Goal: Find specific page/section: Find specific page/section

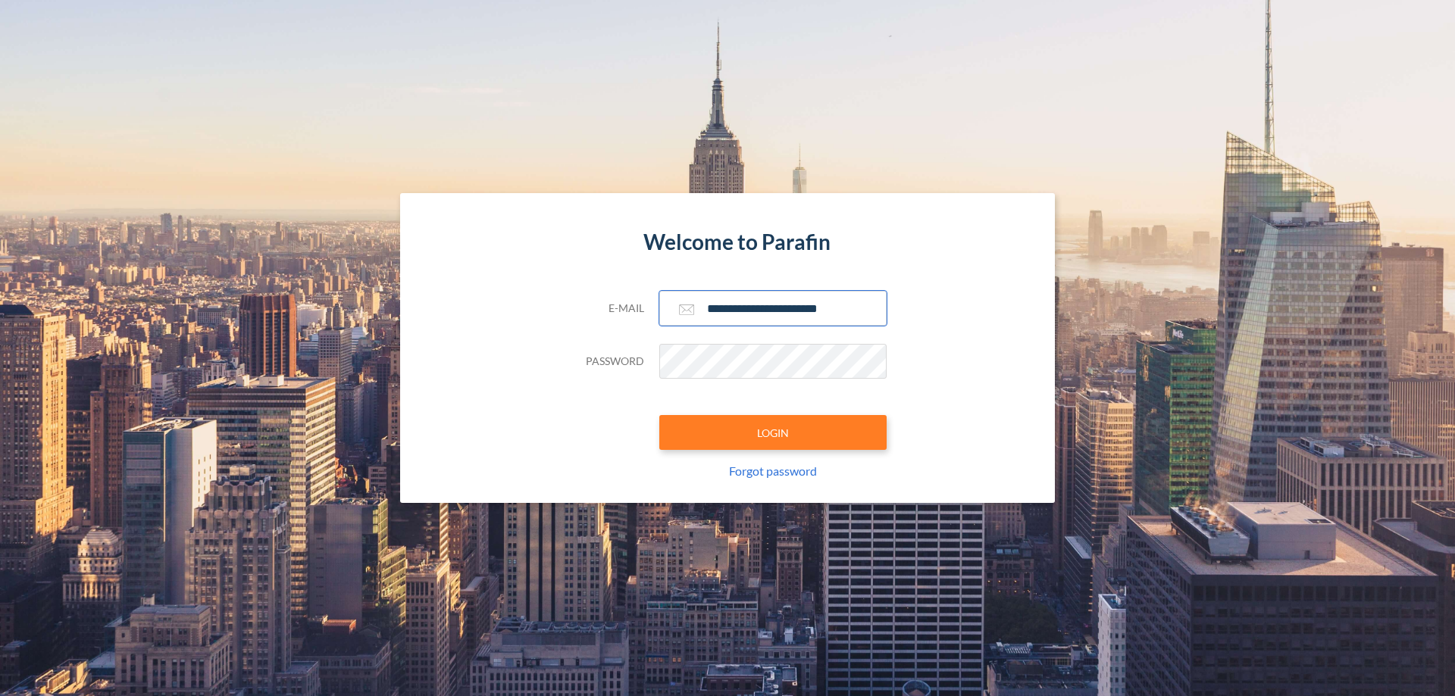
type input "**********"
click at [773, 433] on button "LOGIN" at bounding box center [772, 432] width 227 height 35
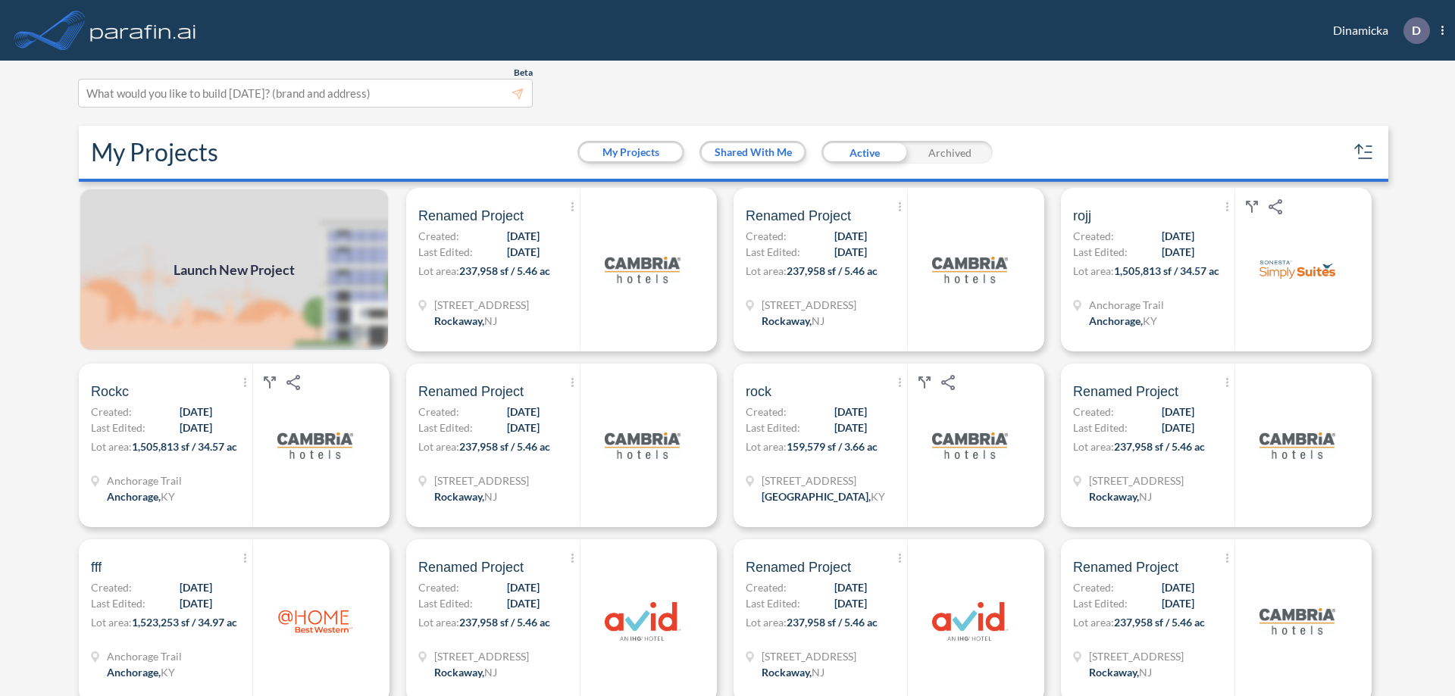
scroll to position [4, 0]
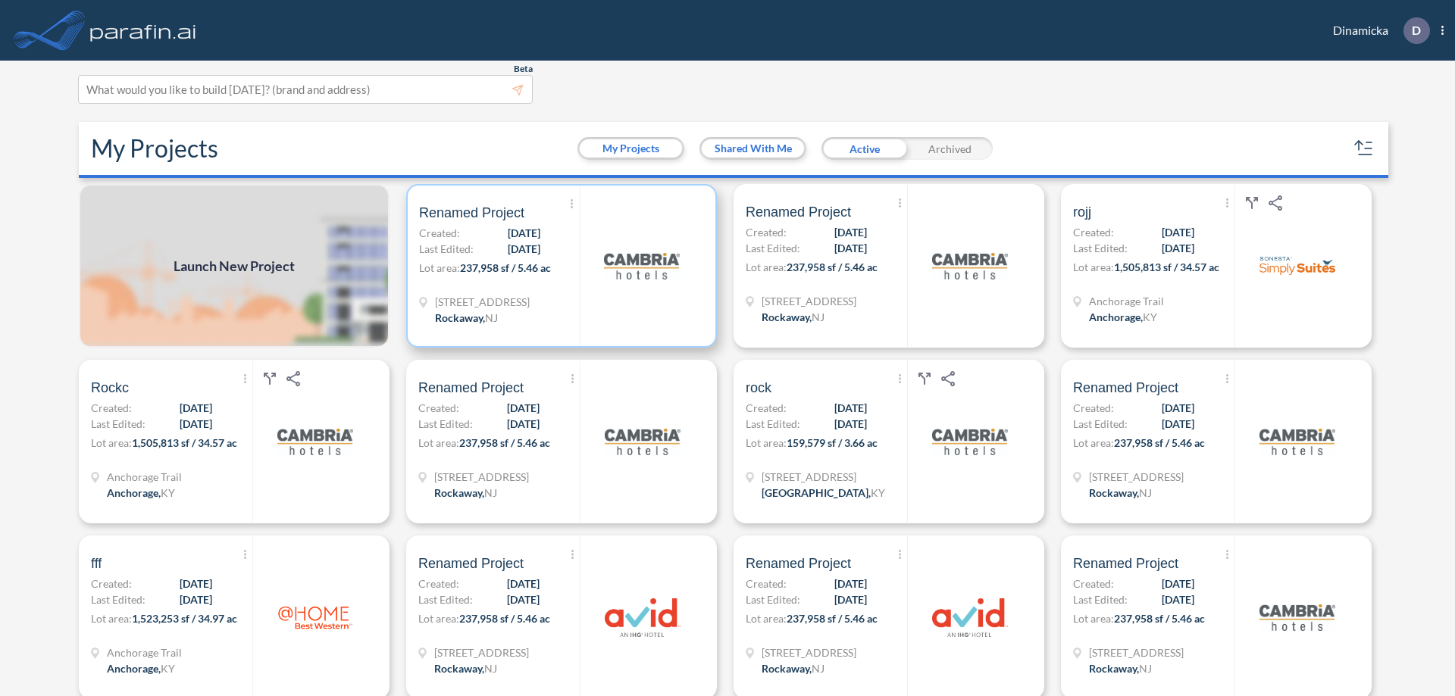
click at [559, 266] on p "Lot area: 237,958 sf / 5.46 ac" at bounding box center [499, 271] width 161 height 22
